Goal: Leave review/rating: Leave review/rating

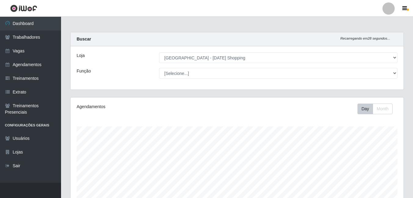
select select "471"
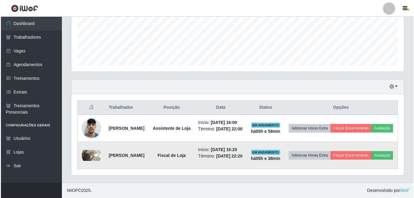
scroll to position [127, 333]
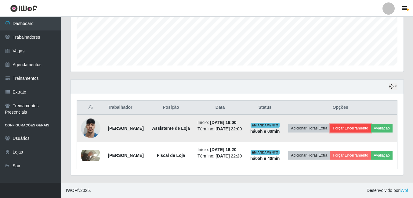
click at [362, 124] on button "Forçar Encerramento" at bounding box center [350, 128] width 41 height 9
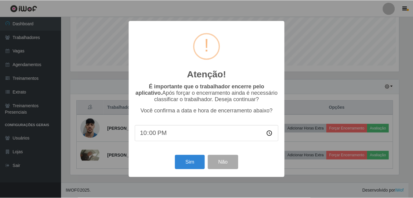
scroll to position [127, 330]
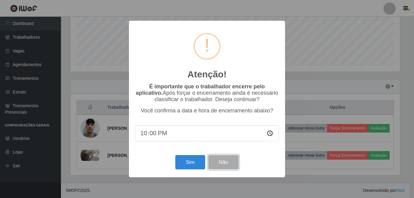
drag, startPoint x: 230, startPoint y: 164, endPoint x: 239, endPoint y: 153, distance: 14.7
click at [229, 164] on button "Não" at bounding box center [223, 162] width 30 height 14
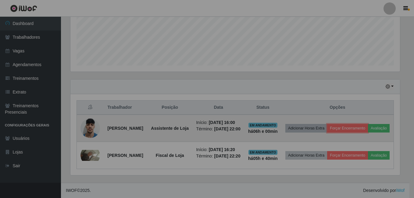
scroll to position [127, 333]
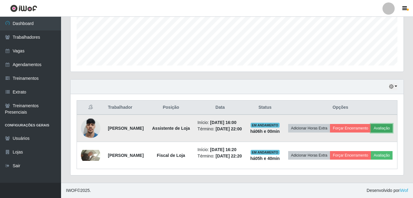
click at [371, 124] on button "Avaliação" at bounding box center [382, 128] width 22 height 9
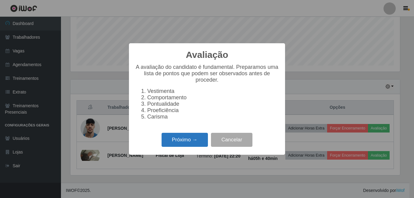
click at [187, 144] on button "Próximo →" at bounding box center [185, 140] width 46 height 14
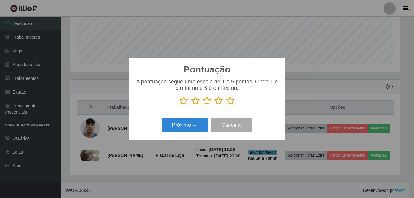
click at [229, 101] on icon at bounding box center [230, 100] width 9 height 9
click at [226, 106] on input "radio" at bounding box center [226, 106] width 0 height 0
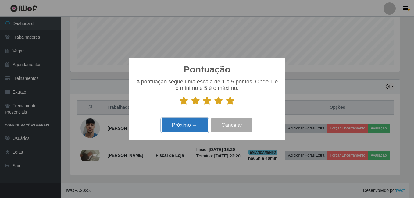
click at [192, 126] on button "Próximo →" at bounding box center [185, 125] width 46 height 14
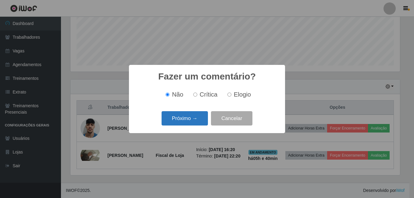
click at [197, 123] on button "Próximo →" at bounding box center [185, 118] width 46 height 14
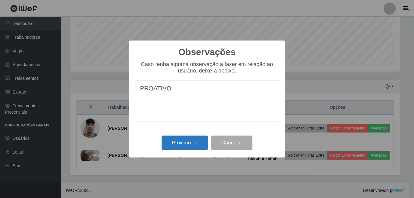
type textarea "PROATIVO"
click at [191, 142] on button "Próximo →" at bounding box center [185, 143] width 46 height 14
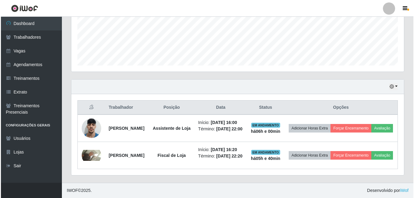
scroll to position [127, 333]
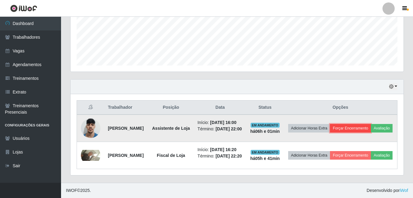
click at [363, 124] on button "Forçar Encerramento" at bounding box center [350, 128] width 41 height 9
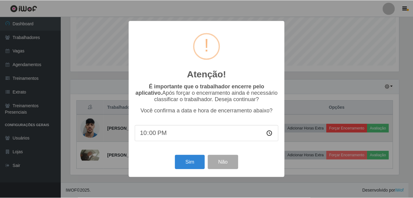
scroll to position [127, 330]
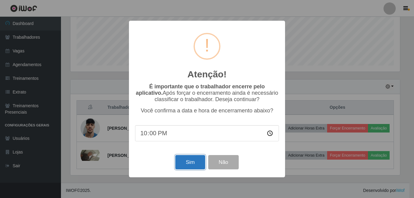
click at [189, 162] on button "Sim" at bounding box center [190, 162] width 30 height 14
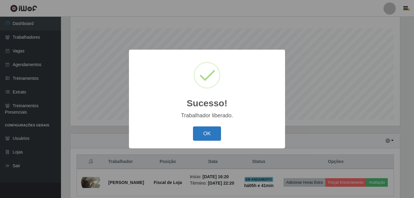
click at [218, 135] on button "OK" at bounding box center [207, 134] width 28 height 14
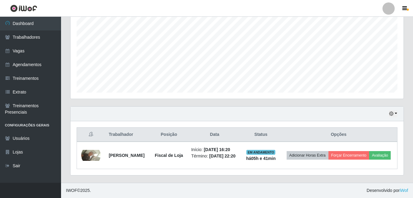
scroll to position [136, 0]
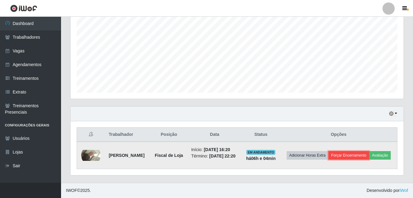
click at [367, 151] on button "Forçar Encerramento" at bounding box center [348, 155] width 41 height 9
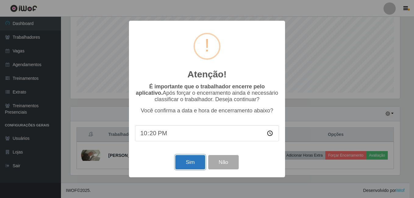
click at [194, 159] on button "Sim" at bounding box center [190, 162] width 30 height 14
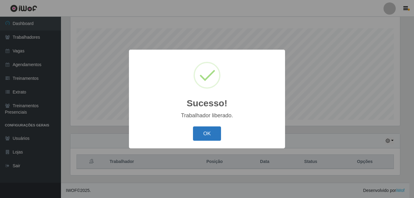
click at [202, 130] on button "OK" at bounding box center [207, 134] width 28 height 14
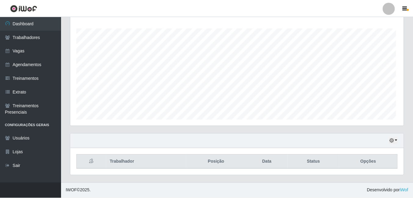
scroll to position [127, 333]
